Goal: Task Accomplishment & Management: Use online tool/utility

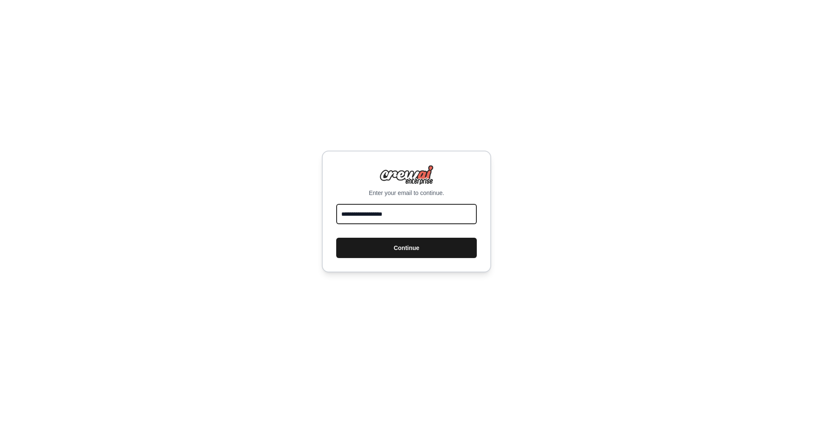
type input "**********"
click at [420, 251] on button "Continue" at bounding box center [406, 248] width 141 height 20
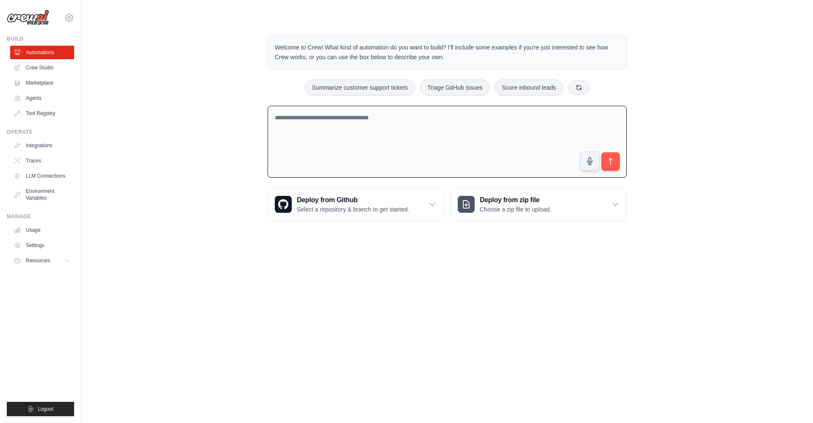
click at [316, 120] on textarea at bounding box center [447, 142] width 359 height 72
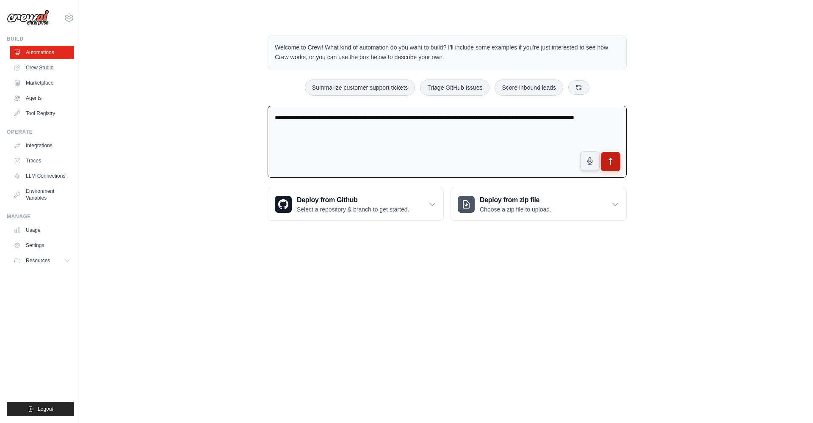
type textarea "**********"
click at [606, 157] on button "submit" at bounding box center [610, 161] width 19 height 19
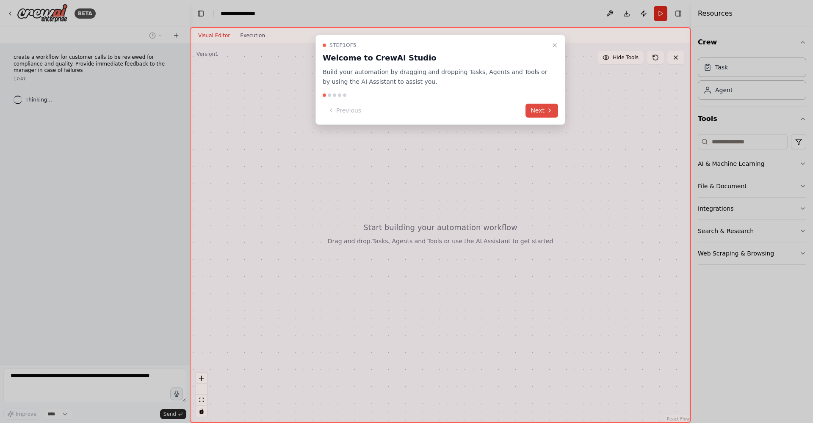
click at [546, 109] on icon at bounding box center [549, 110] width 7 height 7
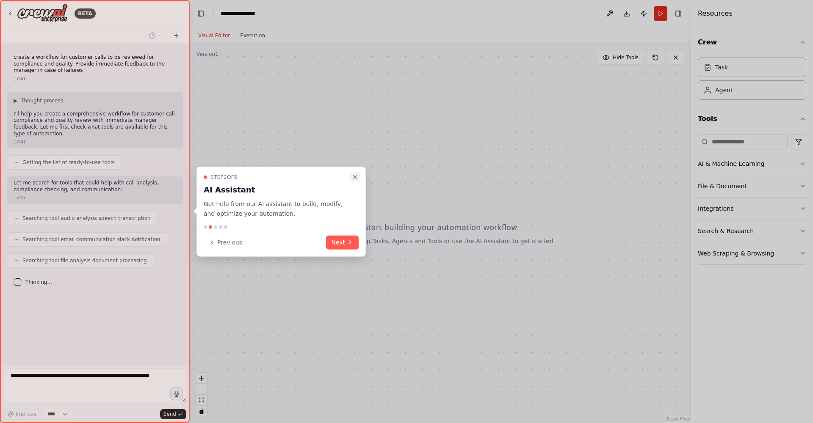
click at [356, 178] on icon "Close walkthrough" at bounding box center [355, 177] width 7 height 7
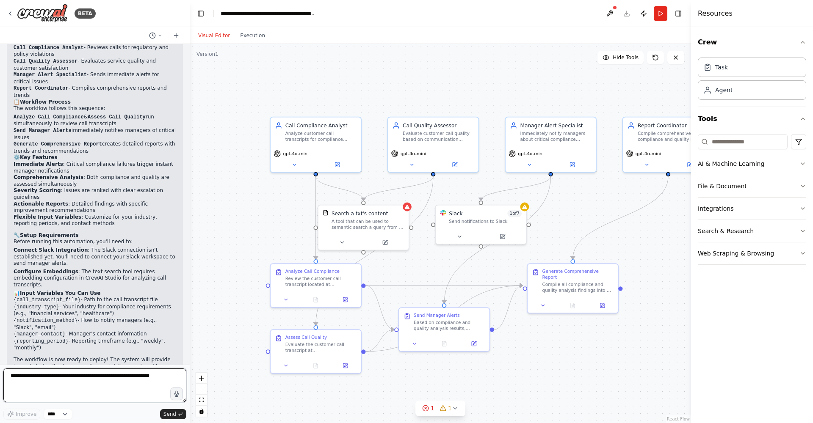
scroll to position [717, 0]
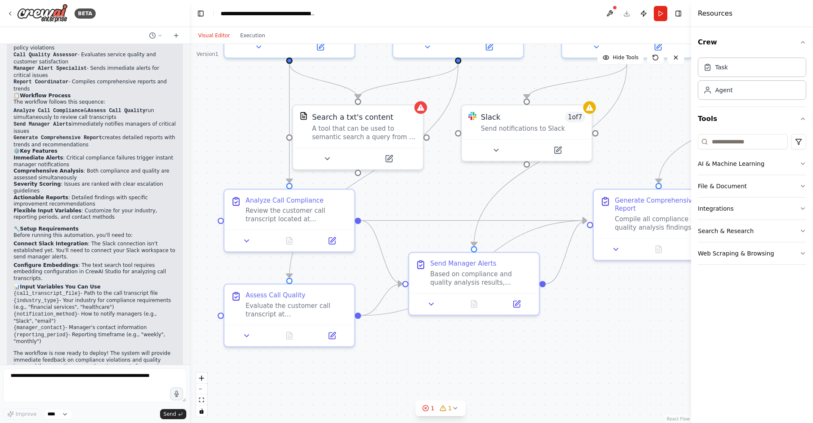
drag, startPoint x: 560, startPoint y: 231, endPoint x: 522, endPoint y: 85, distance: 151.0
click at [522, 85] on div ".deletable-edge-delete-btn { width: 20px; height: 20px; border: 0px solid #ffff…" at bounding box center [440, 233] width 501 height 379
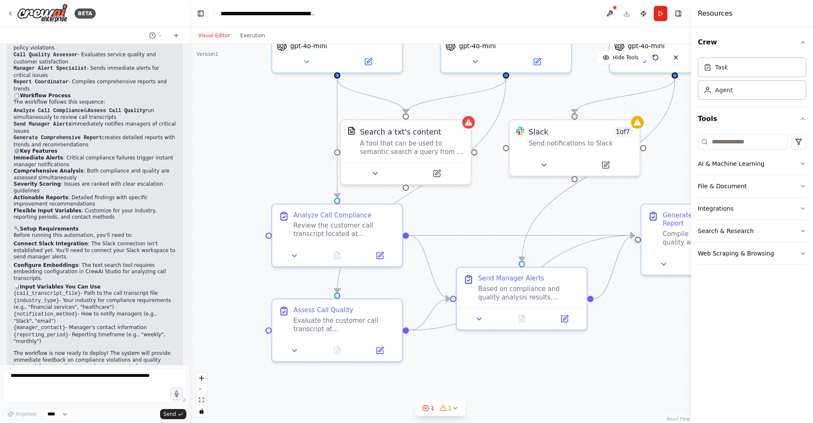
drag, startPoint x: 439, startPoint y: 218, endPoint x: 486, endPoint y: 232, distance: 50.1
click at [486, 232] on div ".deletable-edge-delete-btn { width: 20px; height: 20px; border: 0px solid #ffff…" at bounding box center [440, 233] width 501 height 379
click at [658, 12] on button "Run" at bounding box center [661, 13] width 14 height 15
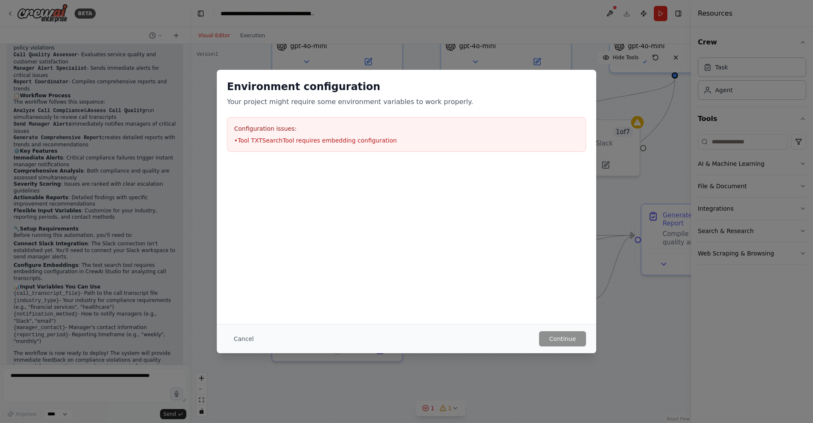
click at [240, 337] on button "Cancel" at bounding box center [243, 338] width 33 height 15
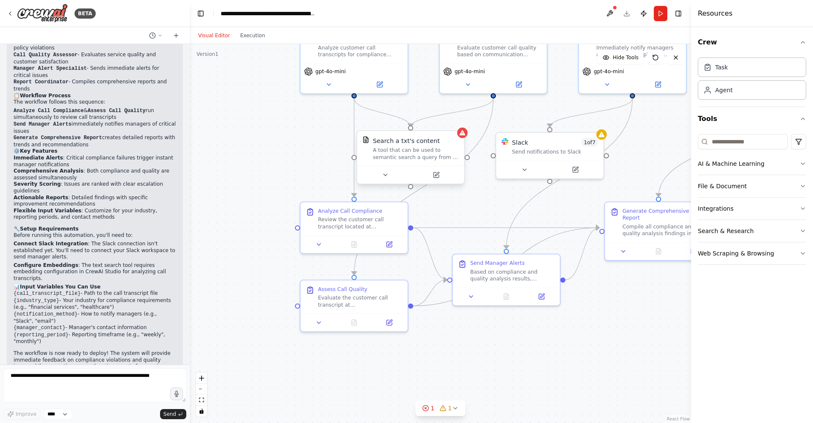
click at [410, 145] on div "Search a txt's content" at bounding box center [406, 140] width 67 height 9
click at [440, 176] on button at bounding box center [435, 175] width 49 height 11
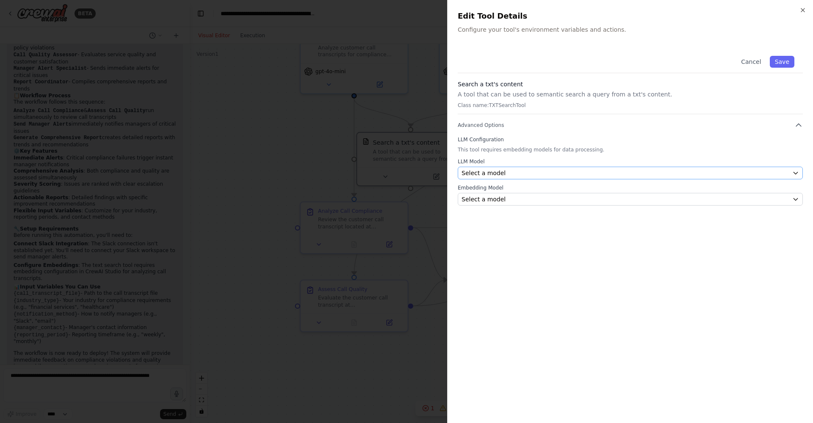
click at [513, 169] on div "Select a model" at bounding box center [624, 173] width 327 height 8
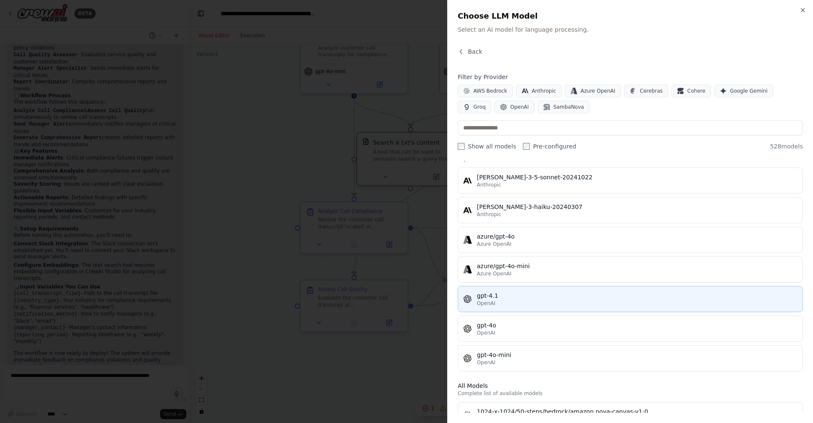
scroll to position [36, 0]
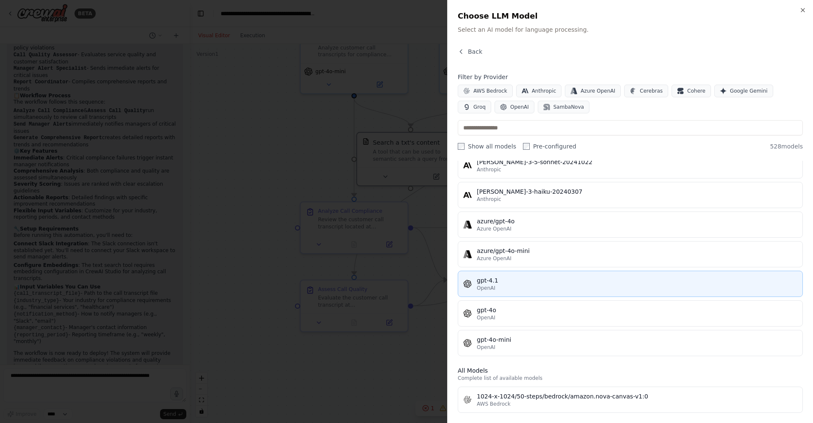
click at [480, 282] on div "gpt-4.1" at bounding box center [637, 280] width 320 height 8
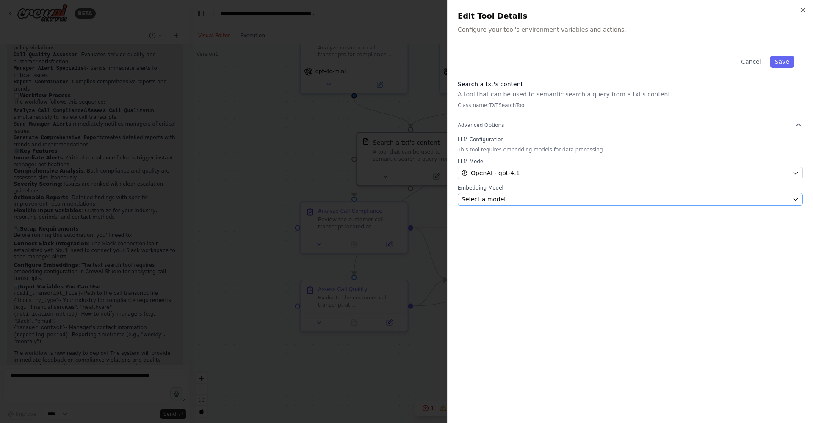
click at [493, 204] on button "Select a model" at bounding box center [630, 199] width 345 height 13
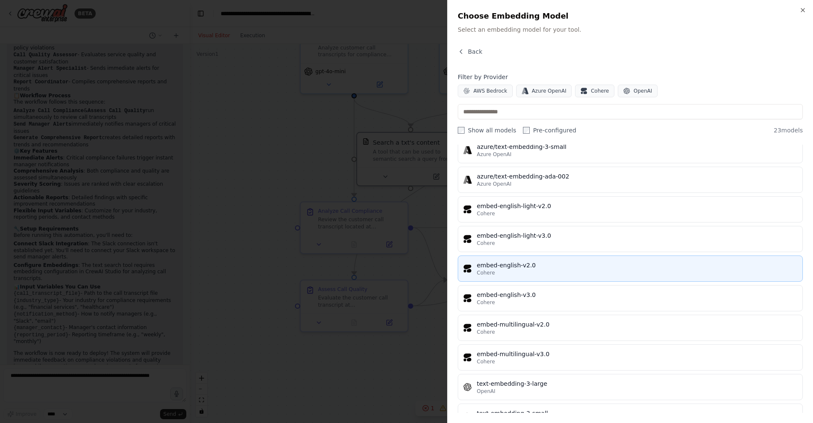
scroll to position [438, 0]
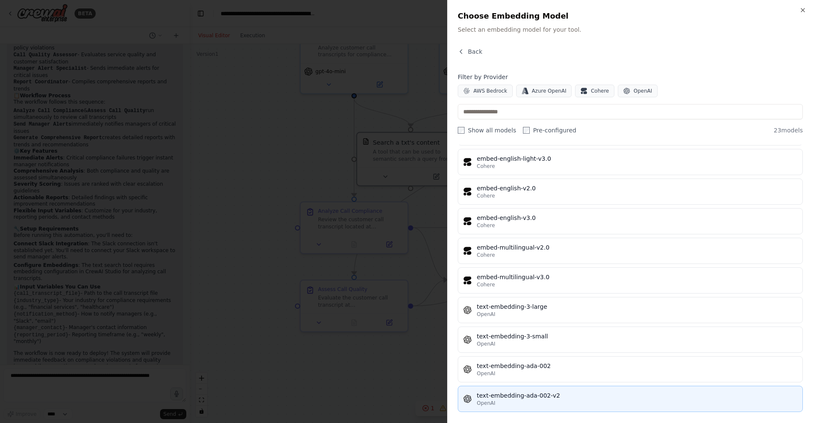
click at [489, 397] on div "text-embedding-ada-002-v2" at bounding box center [637, 396] width 320 height 8
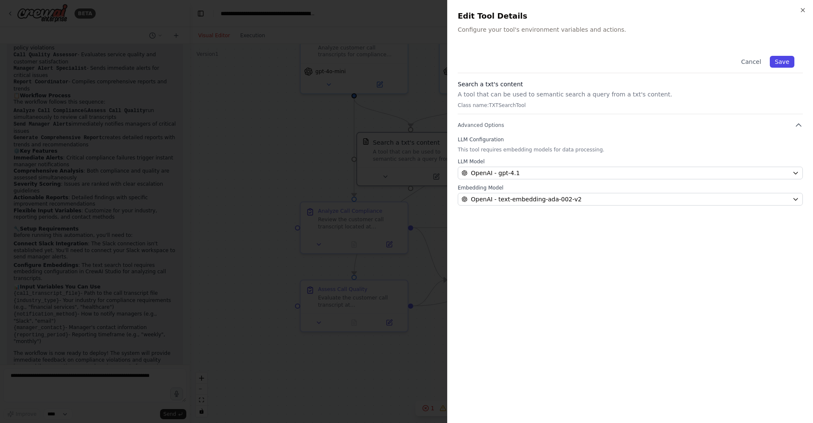
click at [777, 57] on button "Save" at bounding box center [782, 62] width 25 height 12
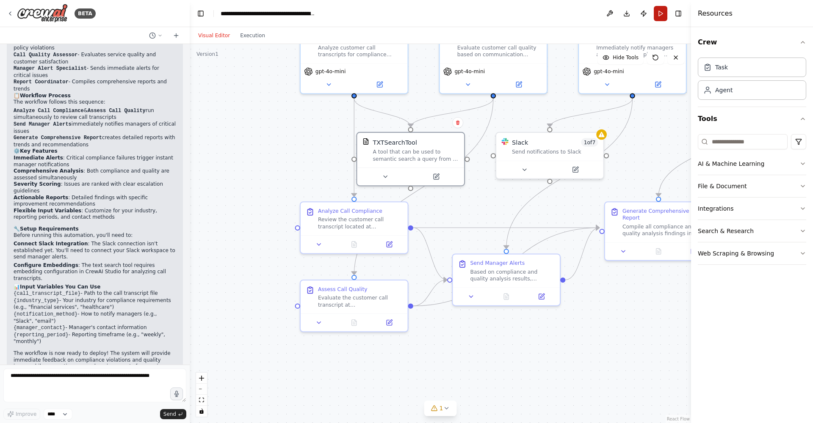
click at [662, 14] on button "Run" at bounding box center [661, 13] width 14 height 15
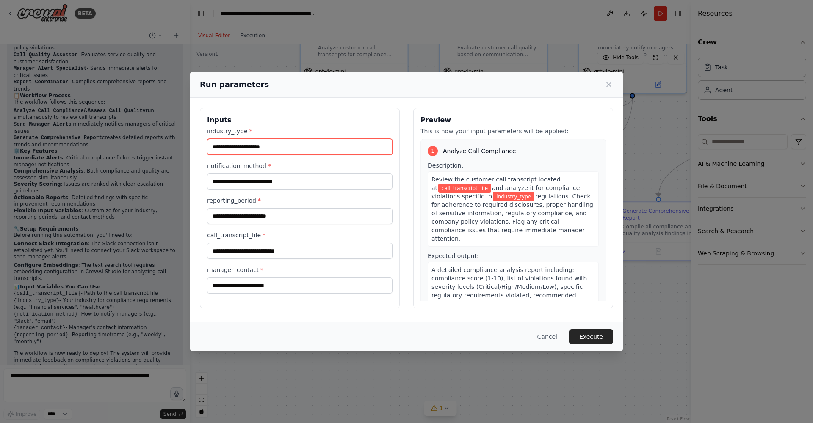
click at [344, 147] on input "industry_type *" at bounding box center [299, 147] width 185 height 16
type input "**********"
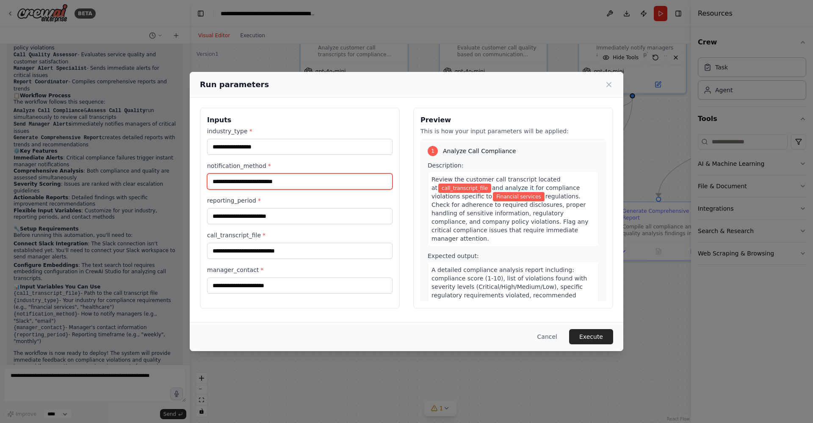
click at [286, 185] on input "notification_method *" at bounding box center [299, 182] width 185 height 16
type input "*****"
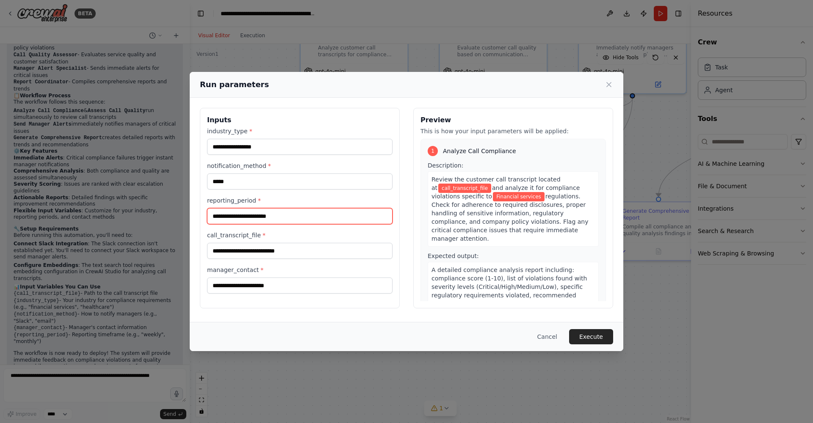
click at [305, 211] on input "reporting_period *" at bounding box center [299, 216] width 185 height 16
type input "*"
type input "******"
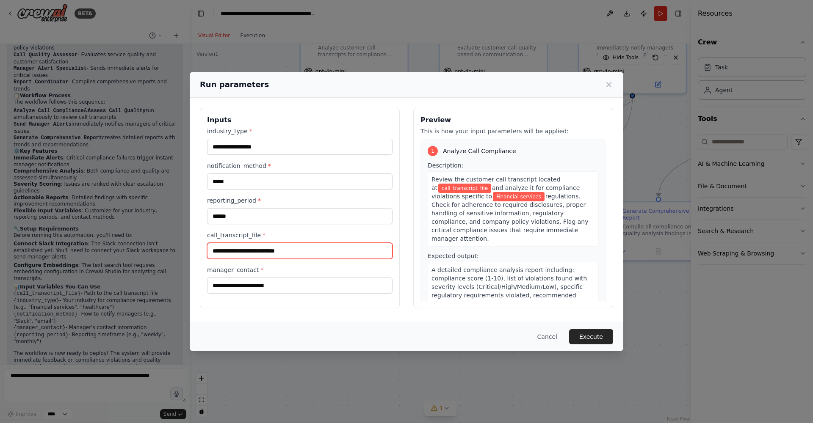
click at [281, 248] on input "call_transcript_file *" at bounding box center [299, 251] width 185 height 16
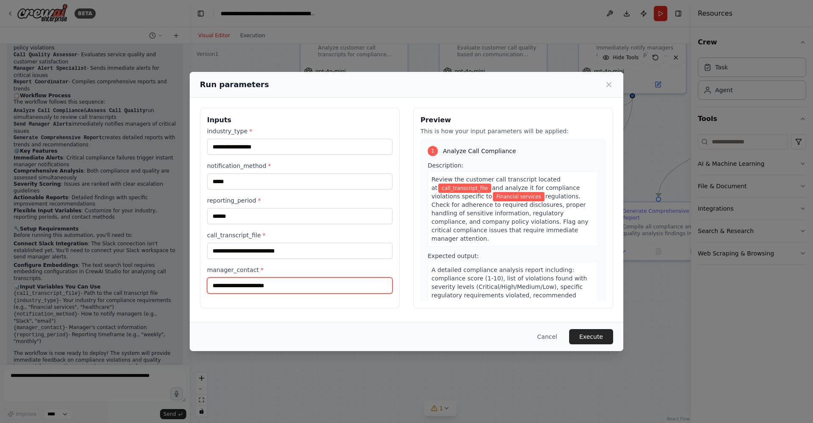
click at [264, 287] on input "manager_contact *" at bounding box center [299, 286] width 185 height 16
type input "**********"
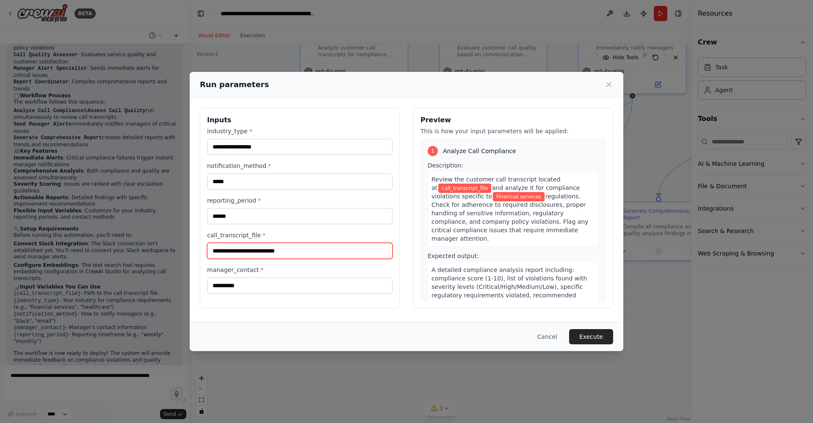
click at [236, 249] on input "call_transcript_file *" at bounding box center [299, 251] width 185 height 16
type input "******"
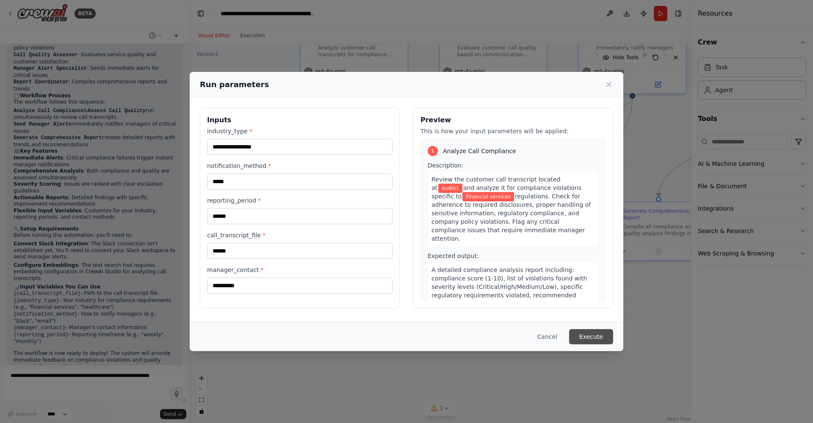
click at [607, 339] on button "Execute" at bounding box center [591, 336] width 44 height 15
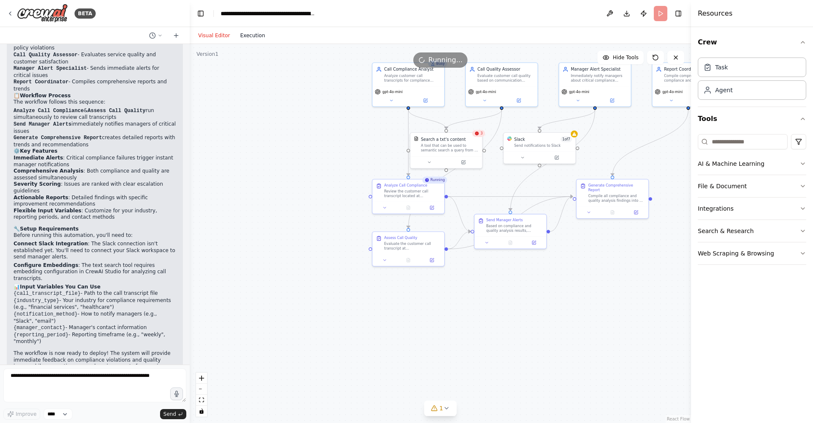
click at [246, 37] on button "Execution" at bounding box center [252, 35] width 35 height 10
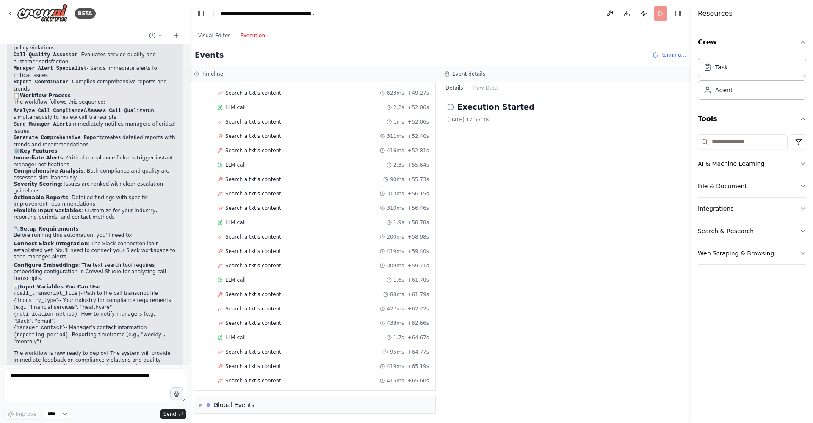
scroll to position [861, 0]
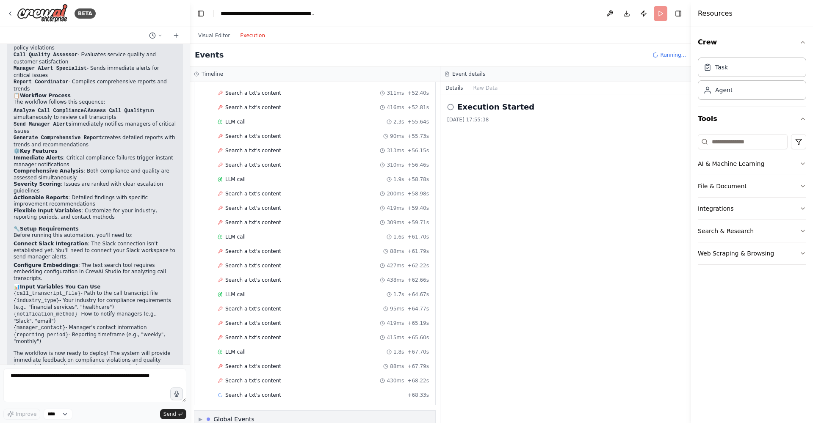
click at [227, 415] on div "Global Events" at bounding box center [233, 419] width 41 height 8
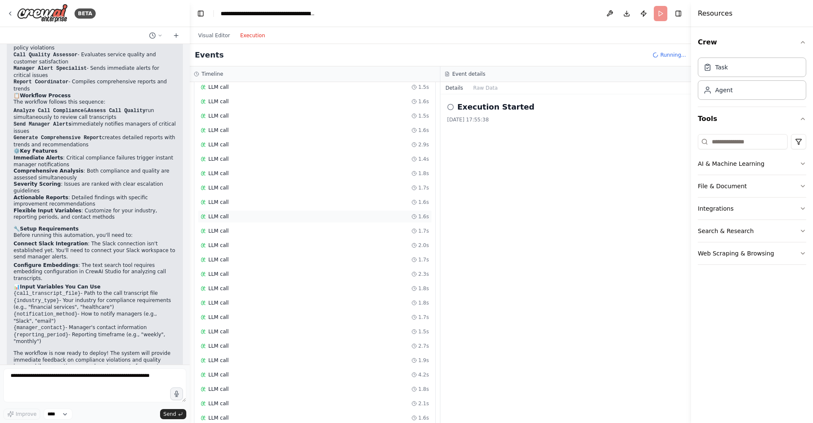
scroll to position [3557, 0]
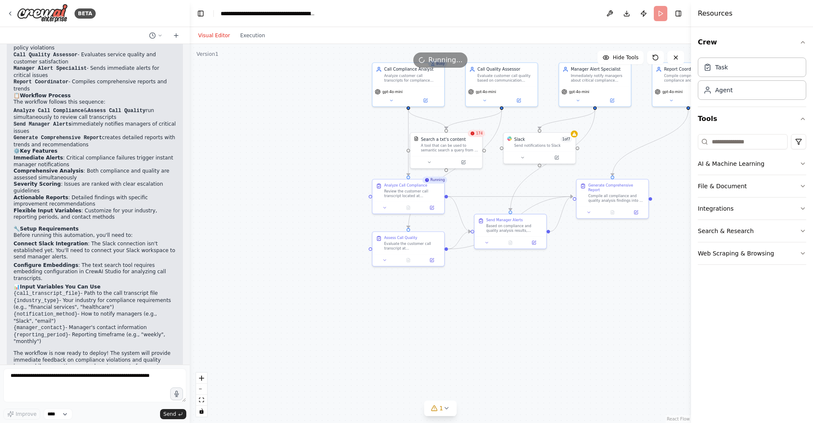
click at [207, 34] on button "Visual Editor" at bounding box center [214, 35] width 42 height 10
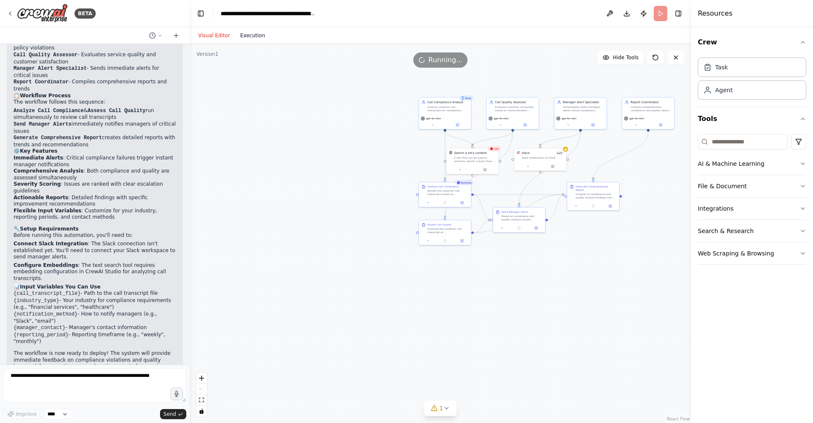
click at [262, 40] on button "Execution" at bounding box center [252, 35] width 35 height 10
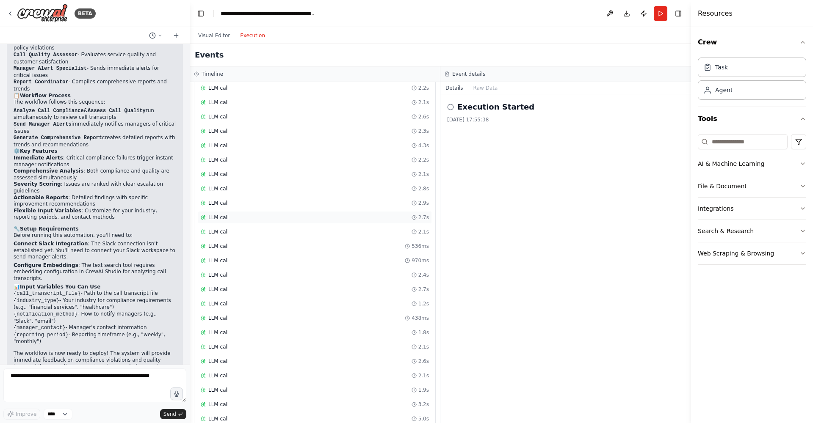
scroll to position [7372, 0]
